Goal: Task Accomplishment & Management: Manage account settings

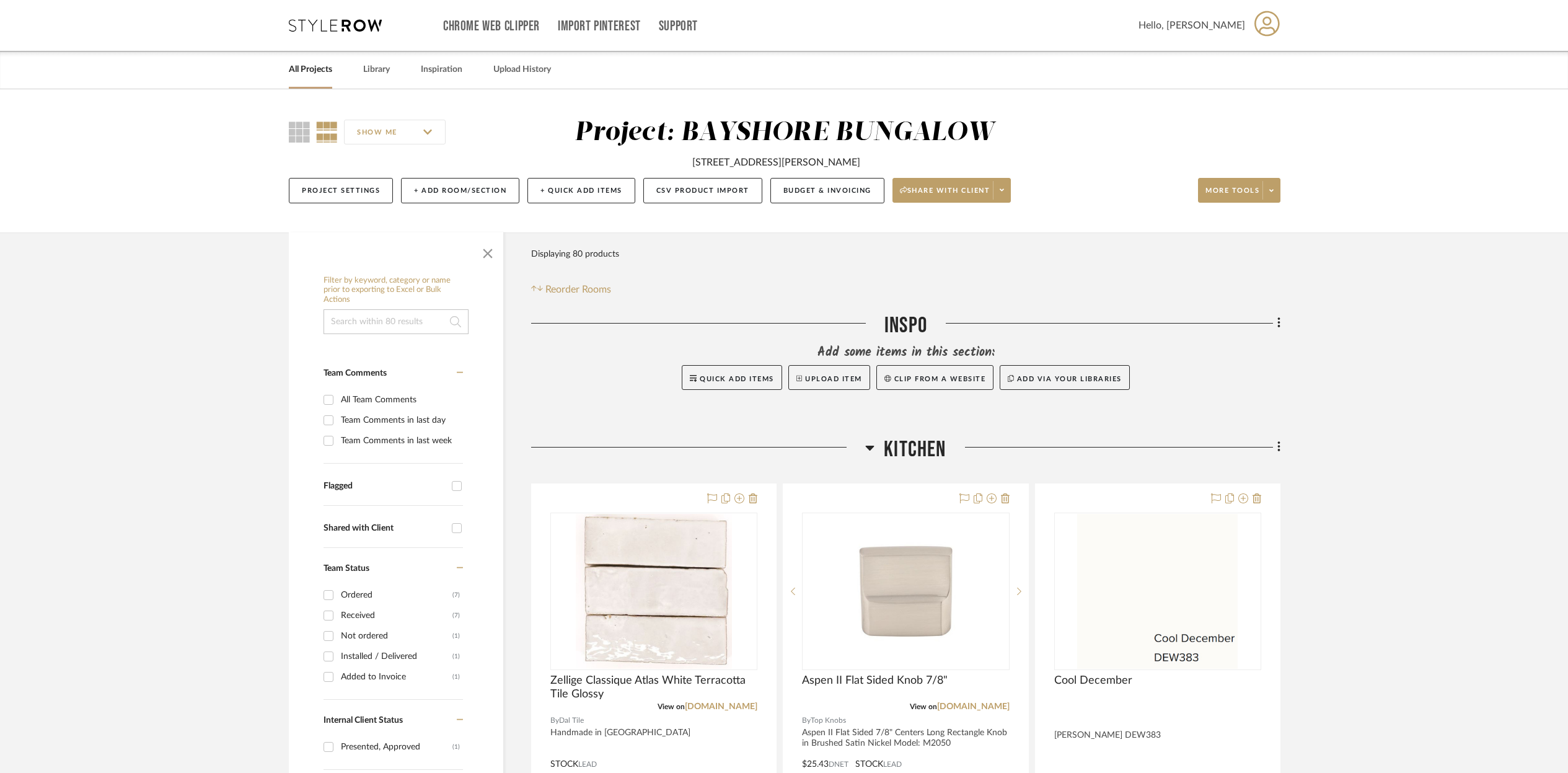
click at [316, 69] on link "All Projects" at bounding box center [310, 69] width 43 height 16
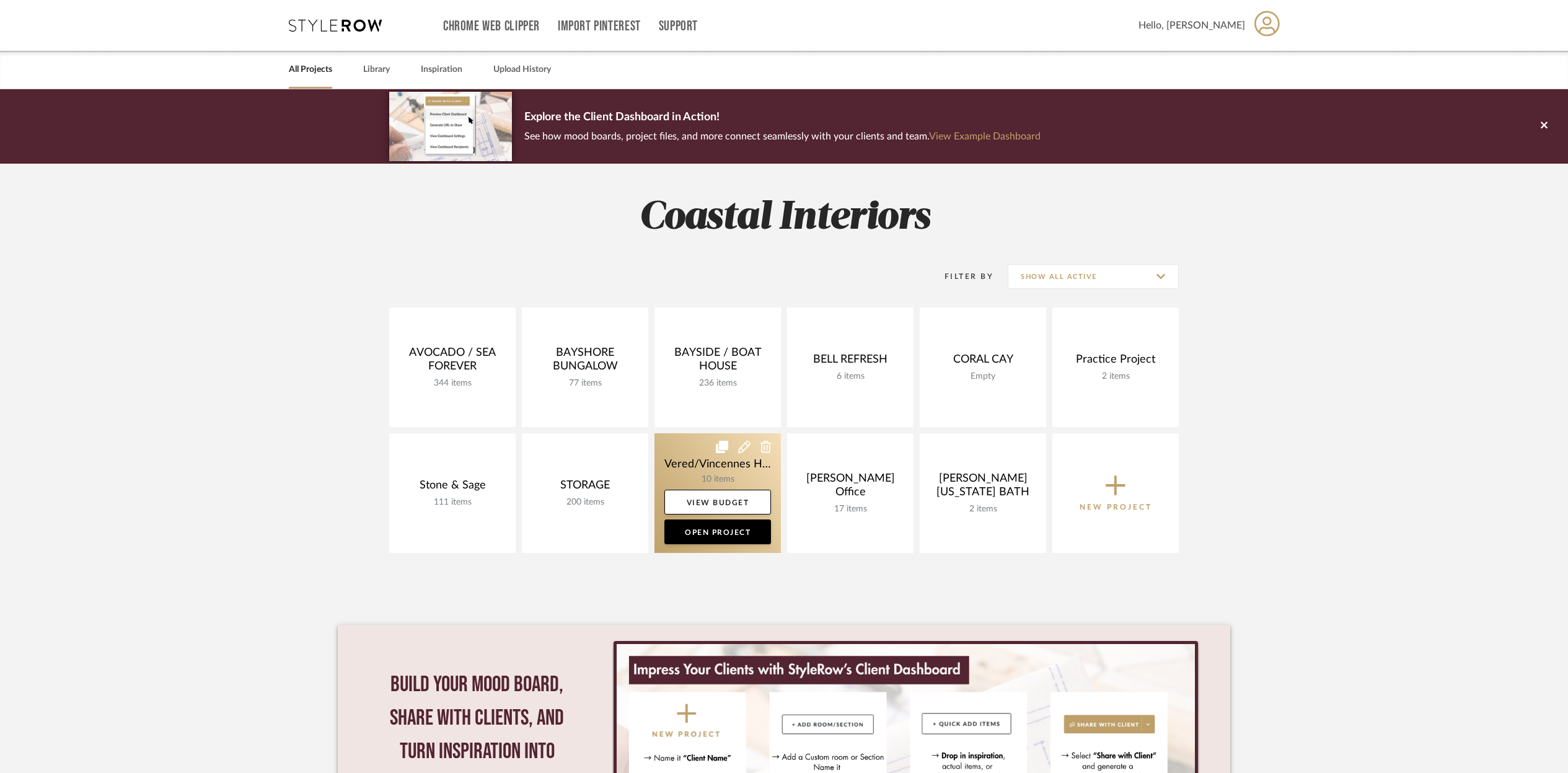
click at [679, 475] on link at bounding box center [717, 492] width 126 height 120
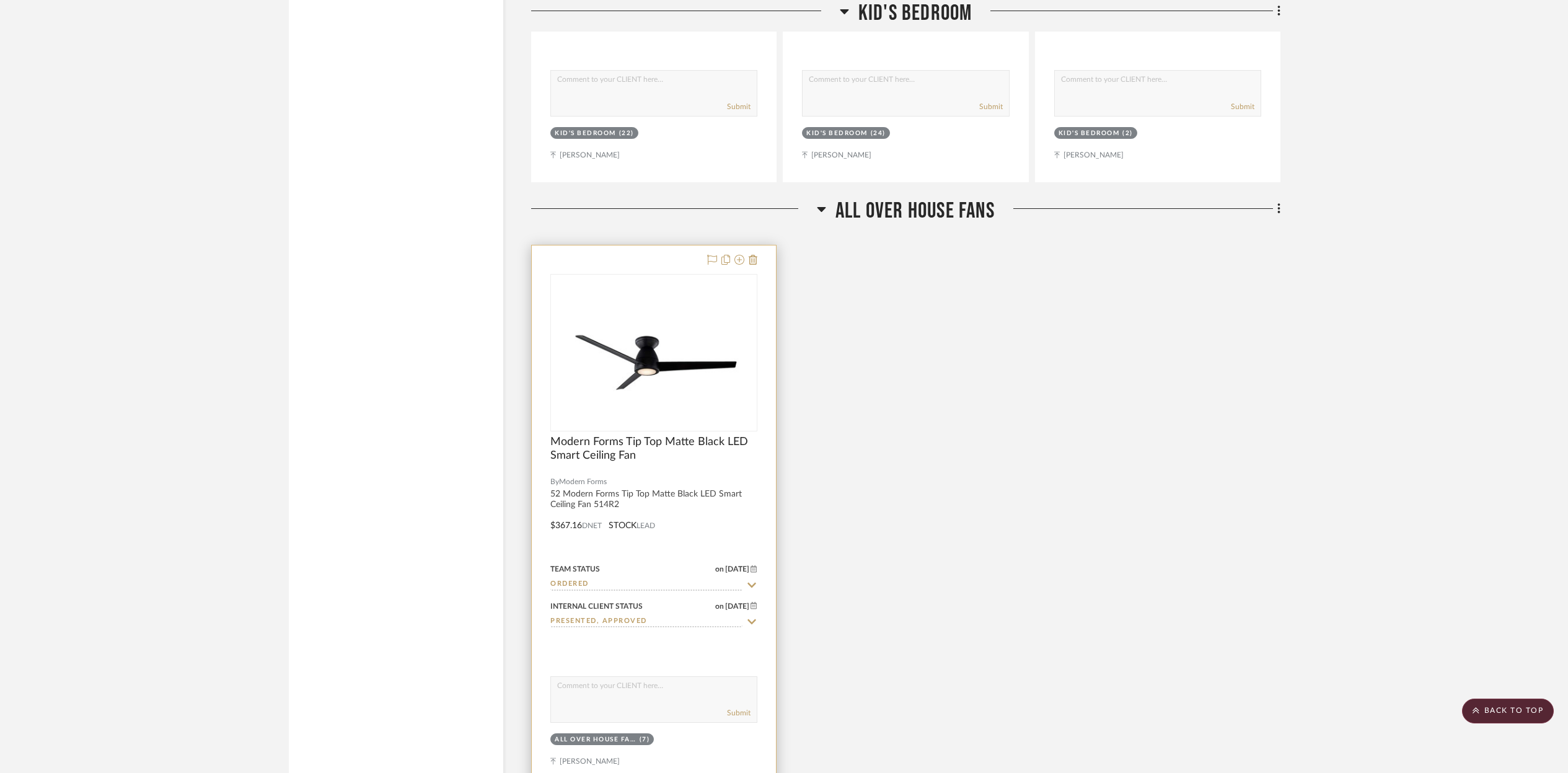
scroll to position [2467, 0]
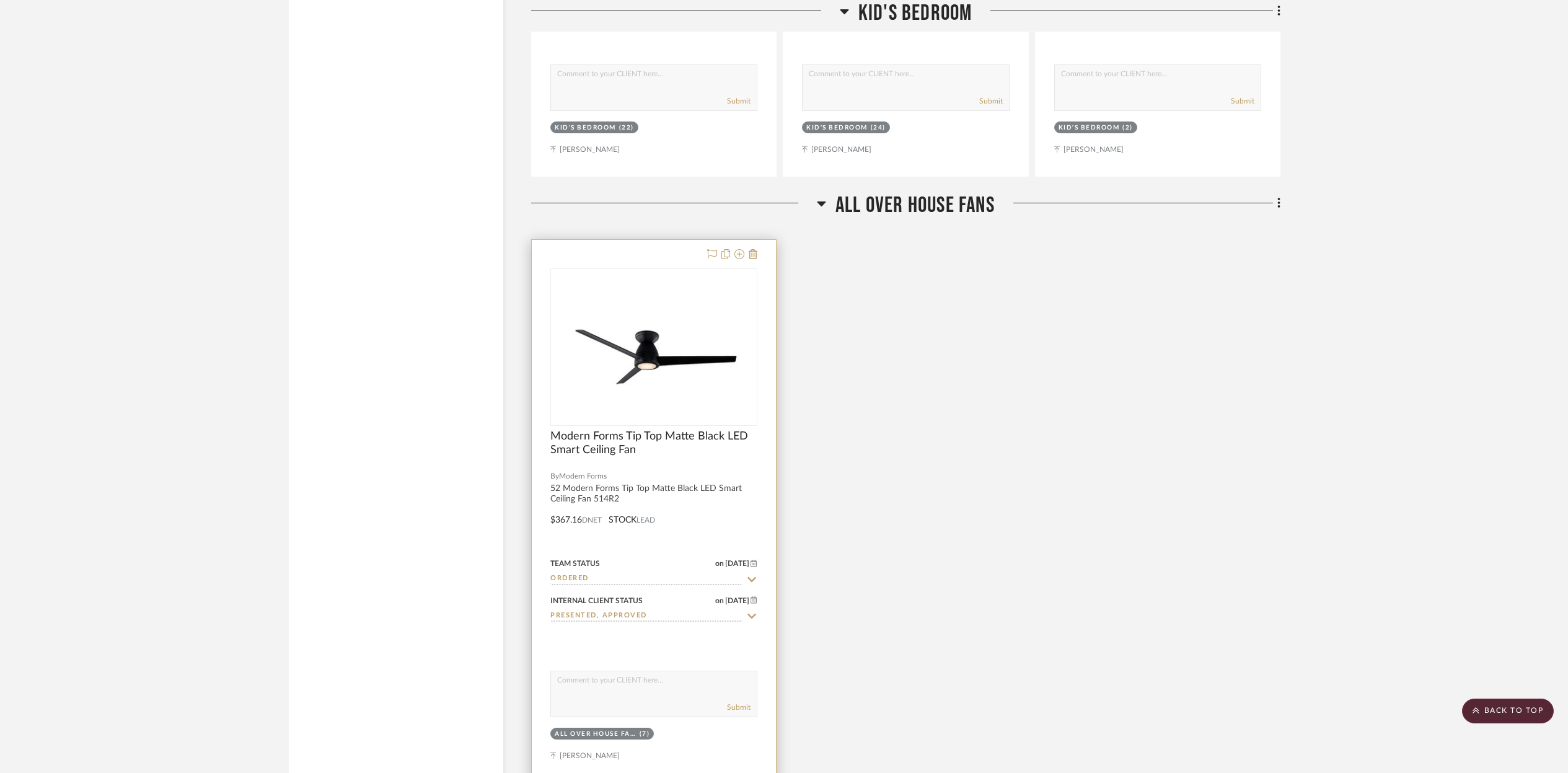
click at [658, 556] on div "Team Status on [DATE] [DATE] Ordered" at bounding box center [654, 570] width 207 height 30
click at [683, 393] on div at bounding box center [654, 347] width 207 height 157
click at [683, 389] on img "0" at bounding box center [654, 347] width 205 height 130
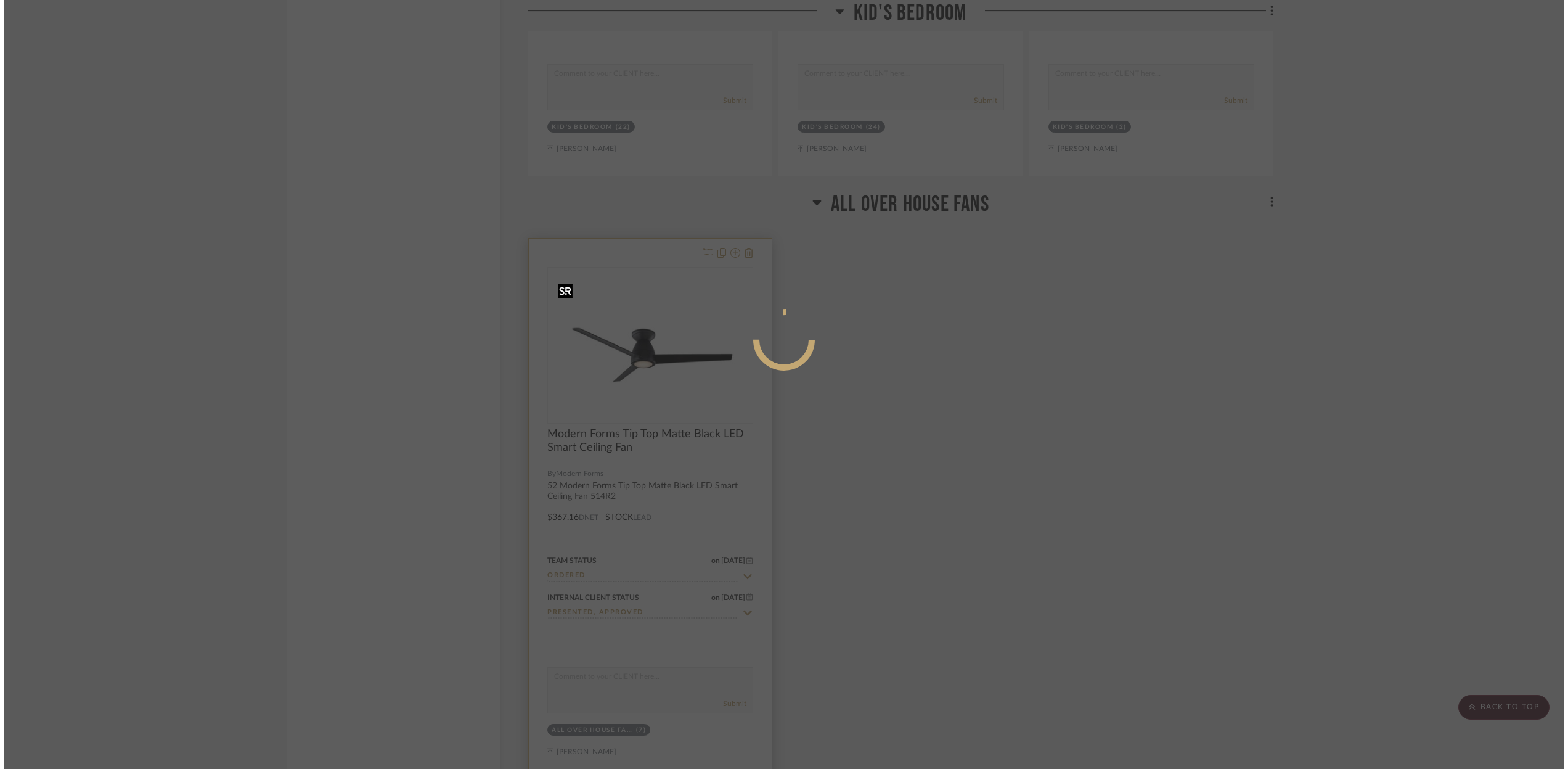
scroll to position [0, 0]
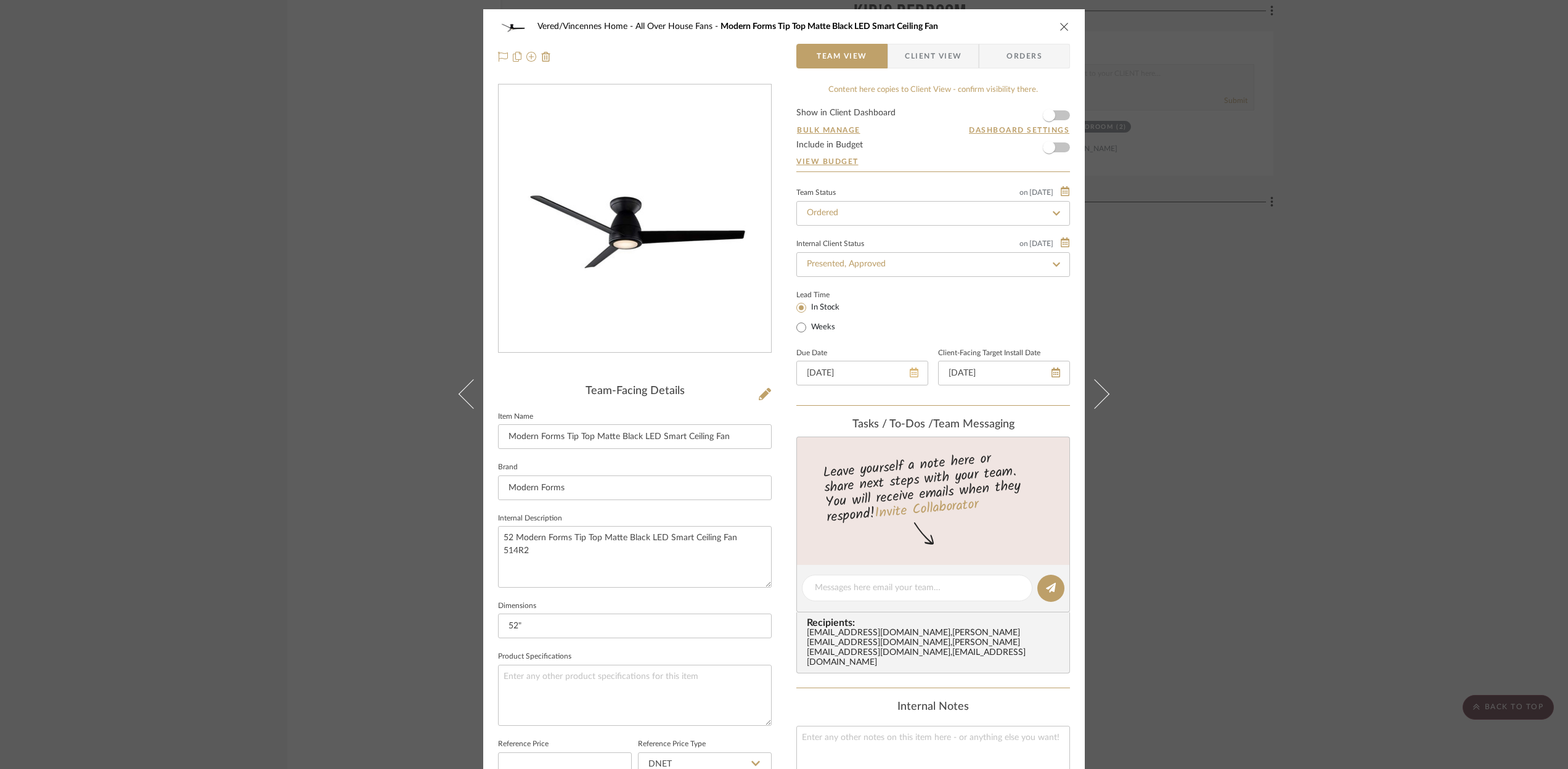
click at [910, 377] on icon at bounding box center [914, 373] width 9 height 10
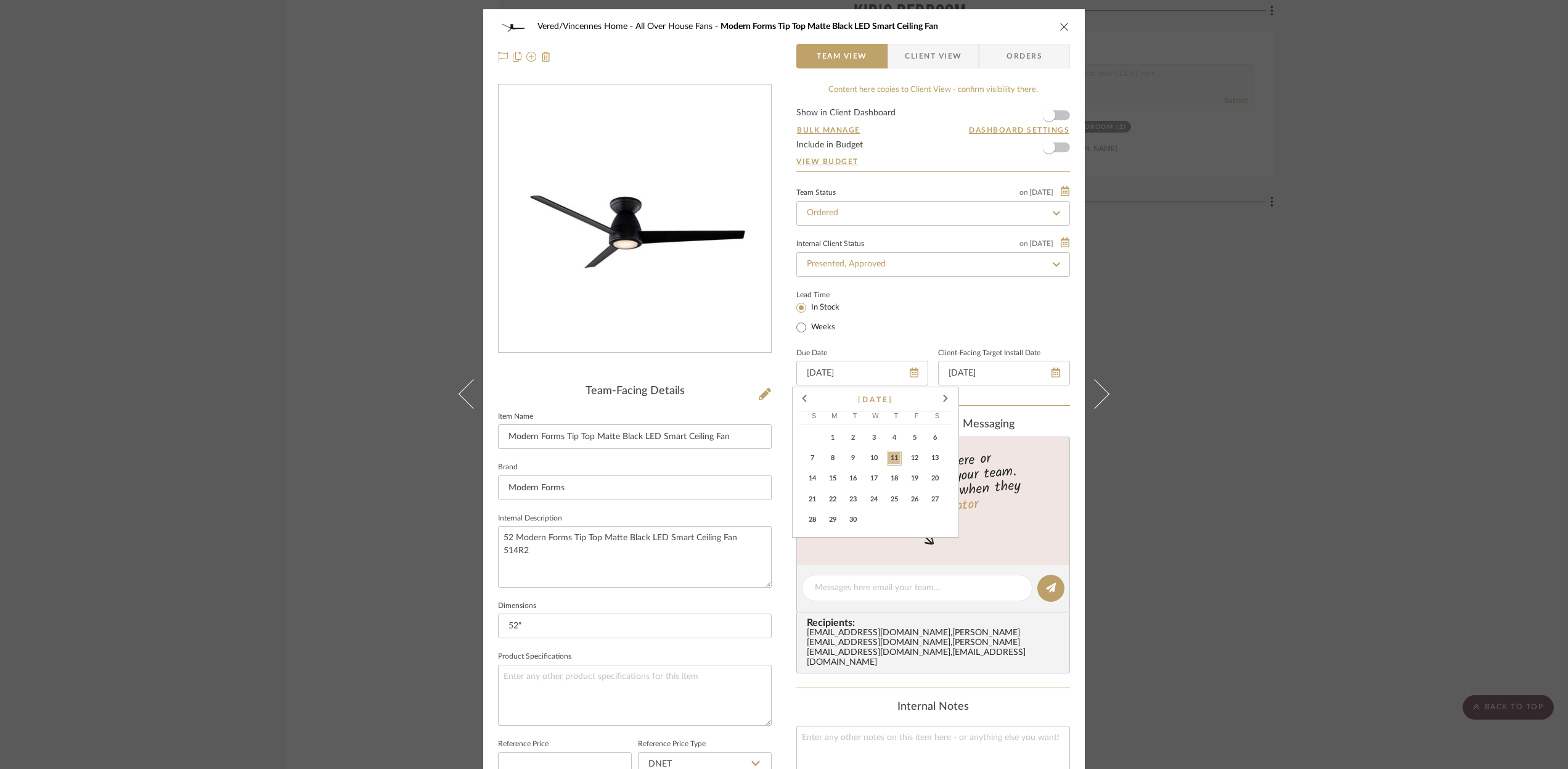
click at [915, 461] on span "12" at bounding box center [915, 458] width 15 height 15
type input "[DATE]"
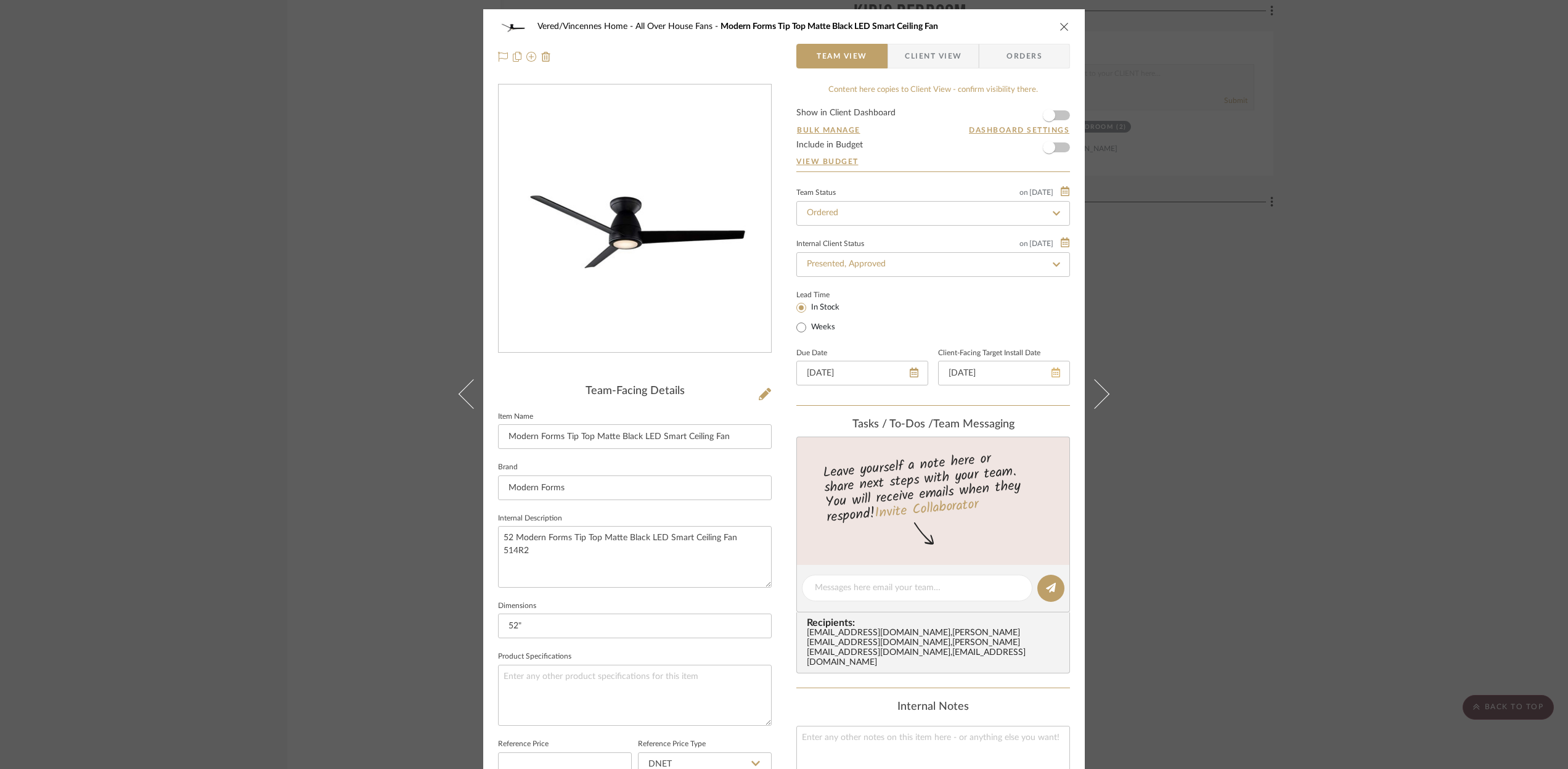
click at [1053, 377] on icon at bounding box center [1055, 373] width 9 height 10
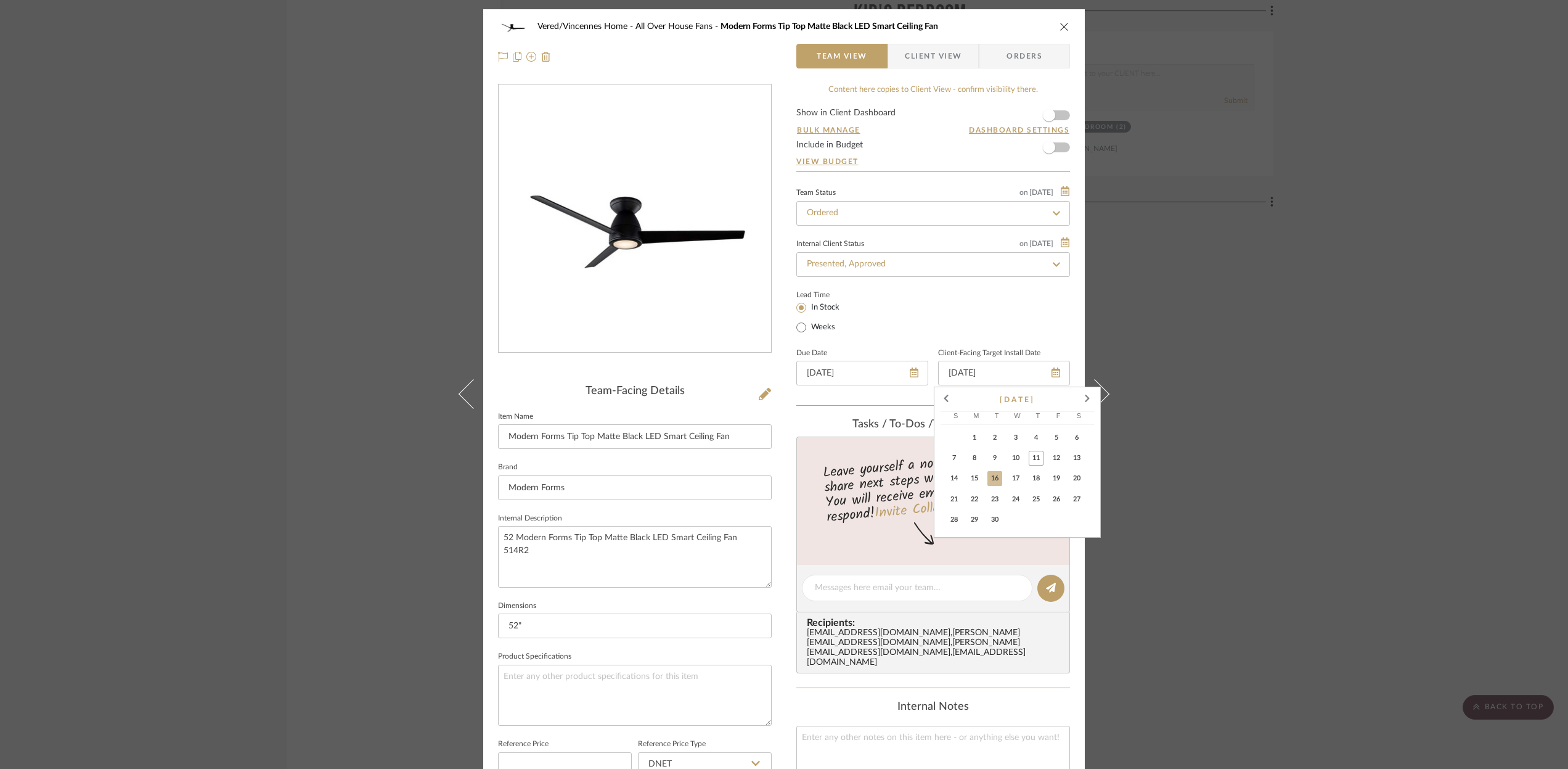
click at [958, 481] on span "14" at bounding box center [955, 478] width 15 height 15
type input "[DATE]"
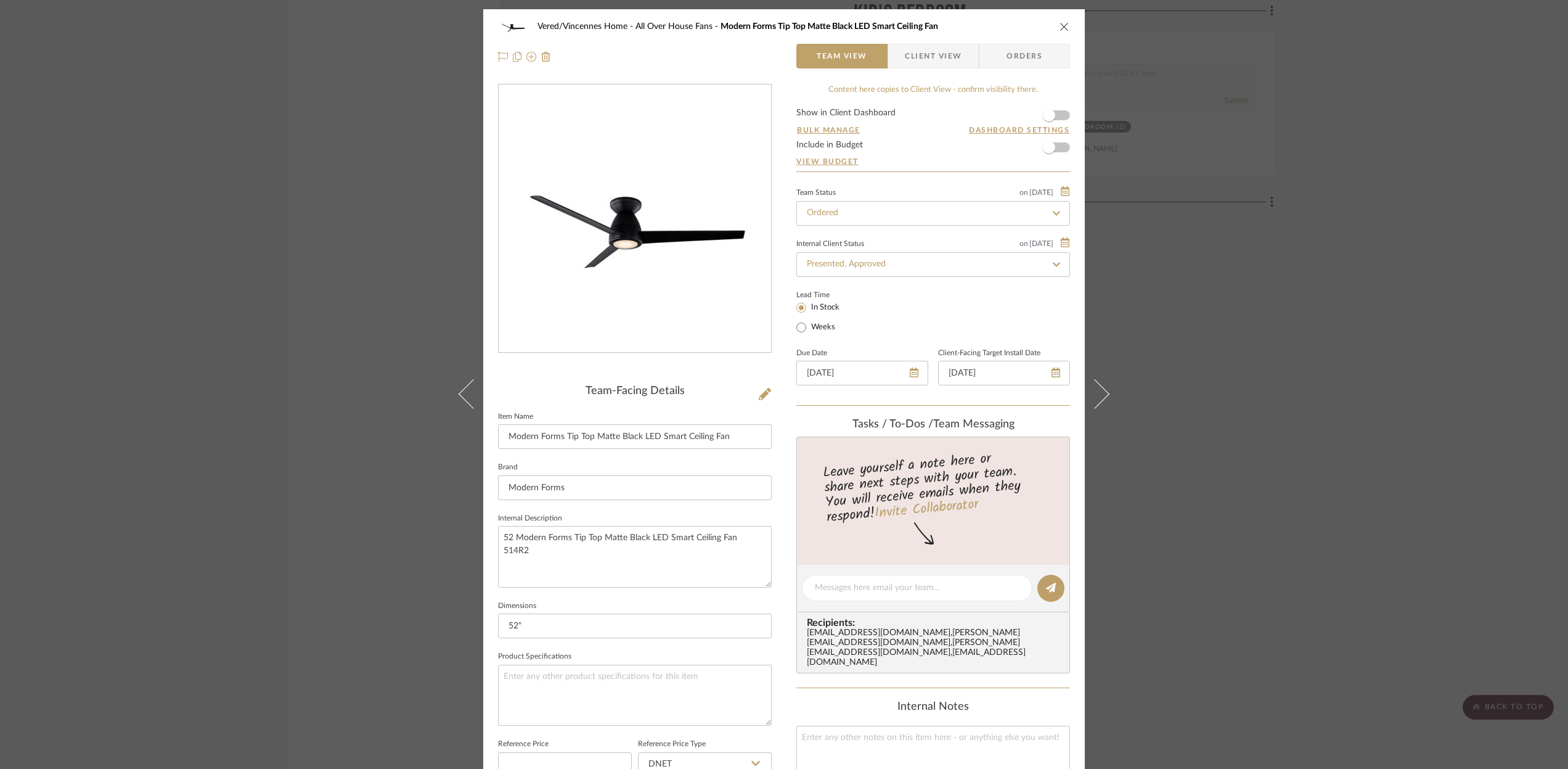
click at [1053, 212] on icon at bounding box center [1056, 212] width 11 height 9
click at [1054, 212] on icon at bounding box center [1056, 213] width 6 height 6
type input "[DATE]"
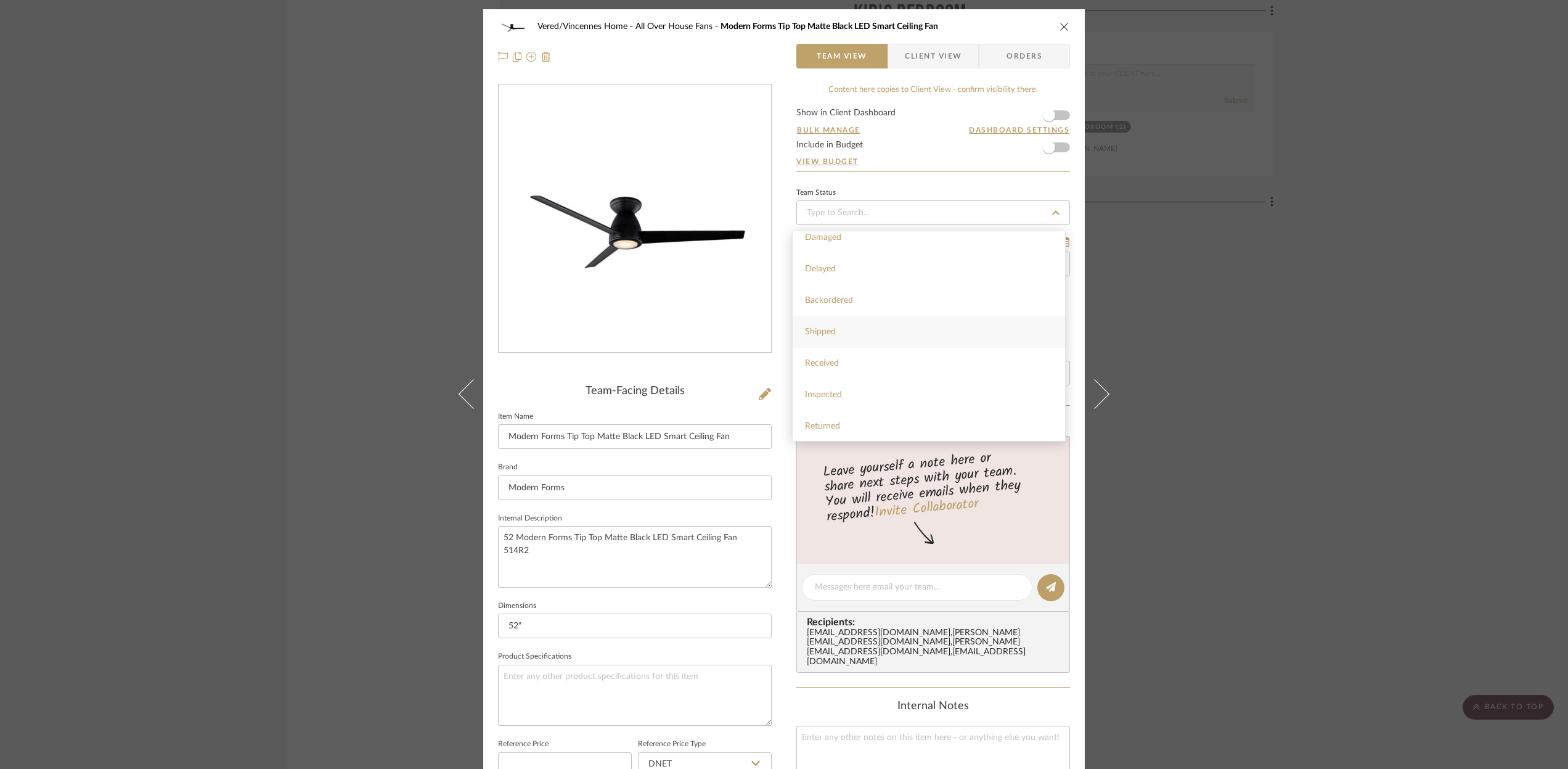
click at [836, 333] on div "Shipped" at bounding box center [929, 332] width 272 height 31
type input "[DATE]"
type input "Shipped"
click at [1059, 23] on icon "close" at bounding box center [1064, 27] width 10 height 10
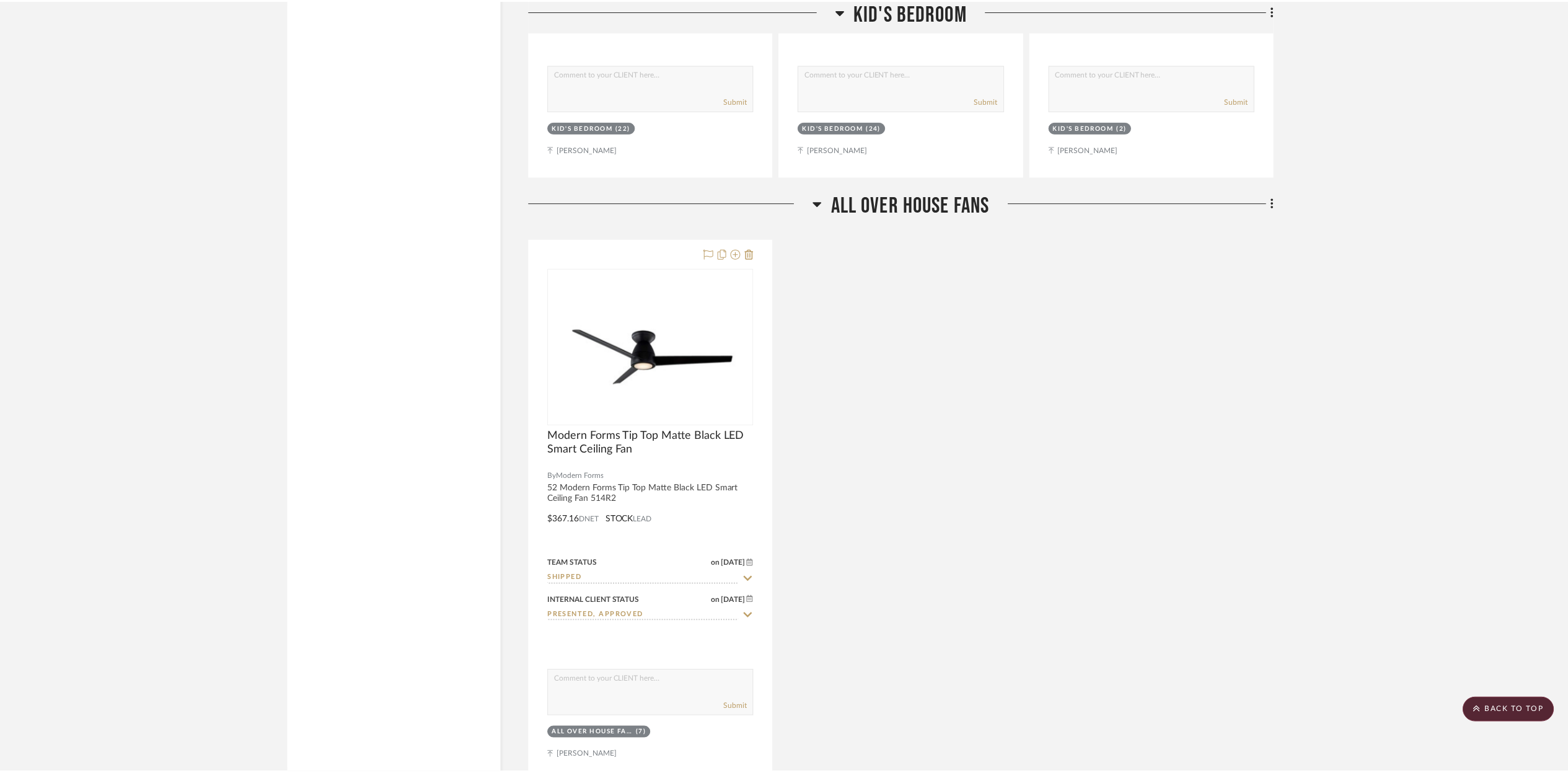
scroll to position [2467, 0]
